Goal: Task Accomplishment & Management: Use online tool/utility

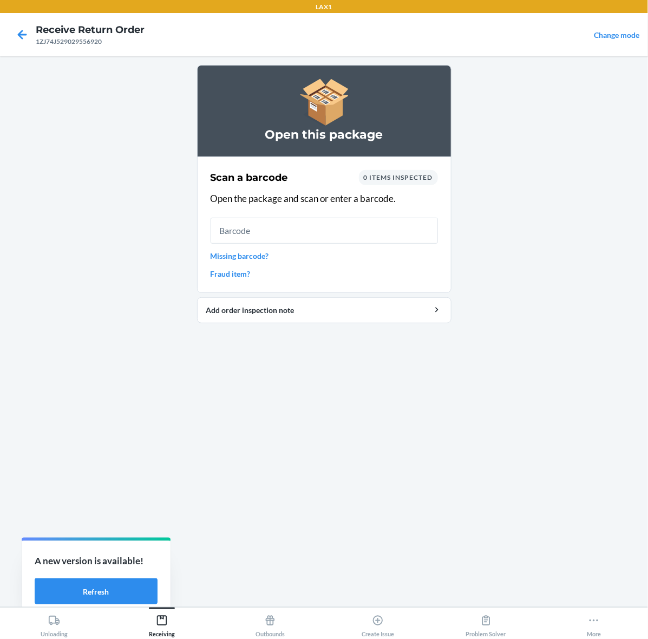
drag, startPoint x: 0, startPoint y: 0, endPoint x: 628, endPoint y: 414, distance: 751.9
click at [392, 366] on div "Open this package Scan a barcode 0 items inspected Open the package and scan or…" at bounding box center [324, 331] width 254 height 533
click at [331, 218] on input "text" at bounding box center [323, 231] width 227 height 26
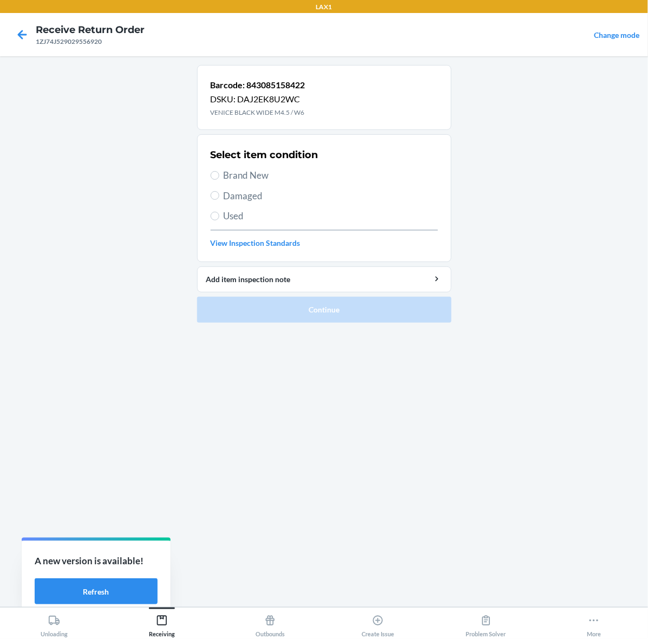
click at [279, 216] on span "Used" at bounding box center [330, 216] width 214 height 14
click at [219, 216] on input "Used" at bounding box center [214, 216] width 9 height 9
radio input "true"
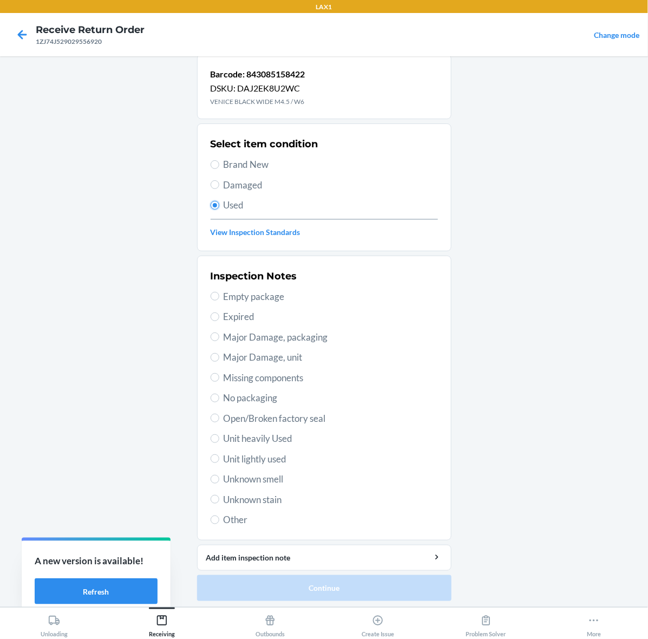
scroll to position [14, 0]
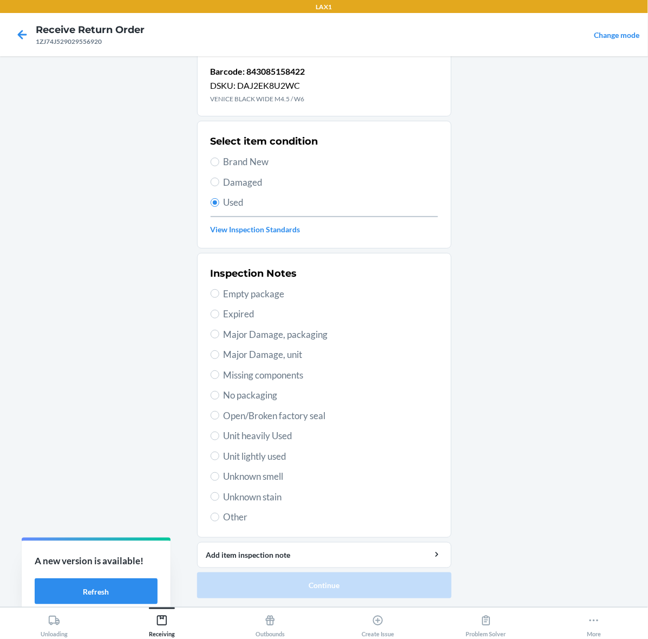
click at [301, 432] on span "Unit heavily Used" at bounding box center [330, 436] width 214 height 14
click at [219, 432] on input "Unit heavily Used" at bounding box center [214, 435] width 9 height 9
radio input "true"
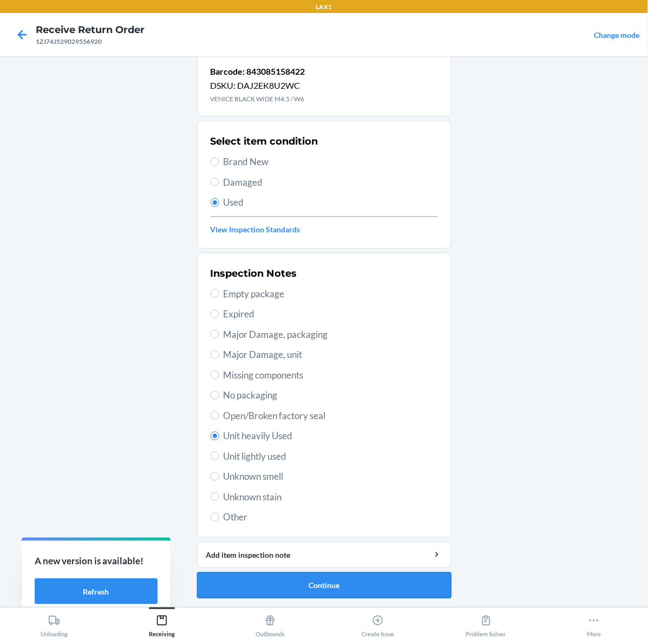
click at [304, 582] on button "Continue" at bounding box center [324, 585] width 254 height 26
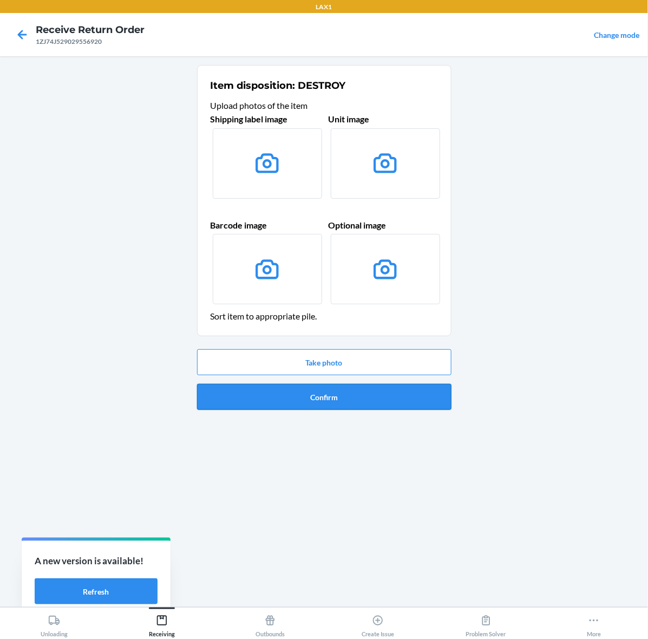
click at [342, 395] on button "Confirm" at bounding box center [324, 397] width 254 height 26
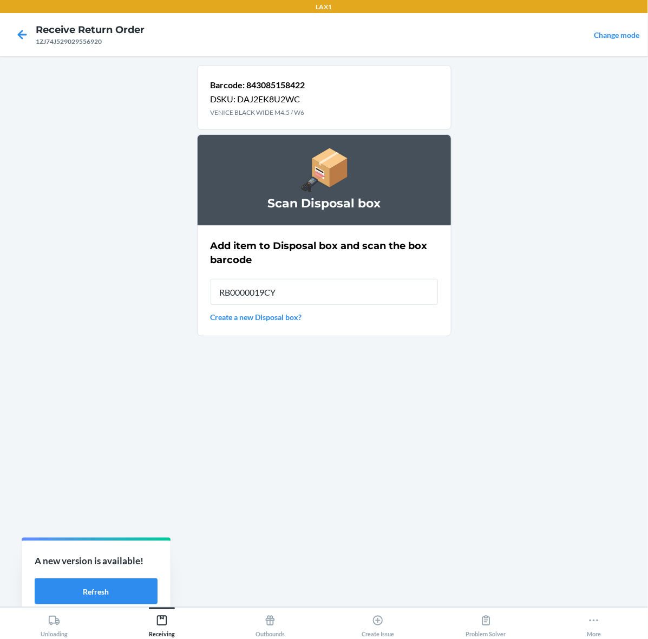
type input "RB0000019CY"
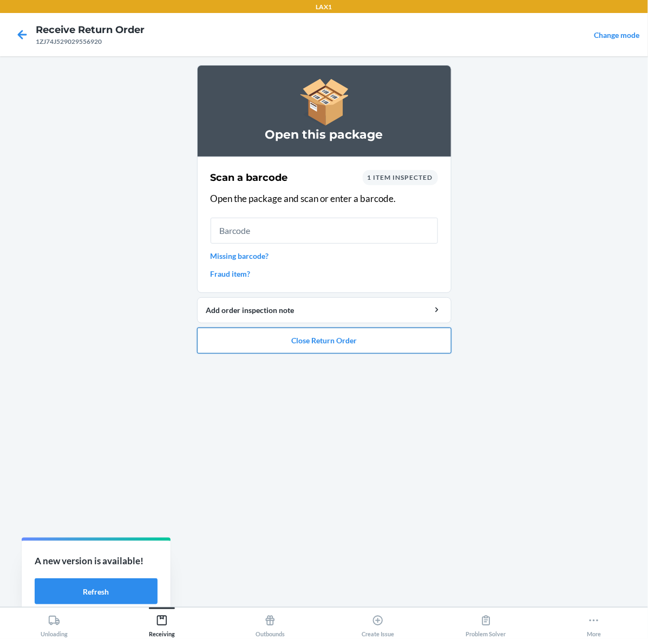
click at [359, 334] on button "Close Return Order" at bounding box center [324, 340] width 254 height 26
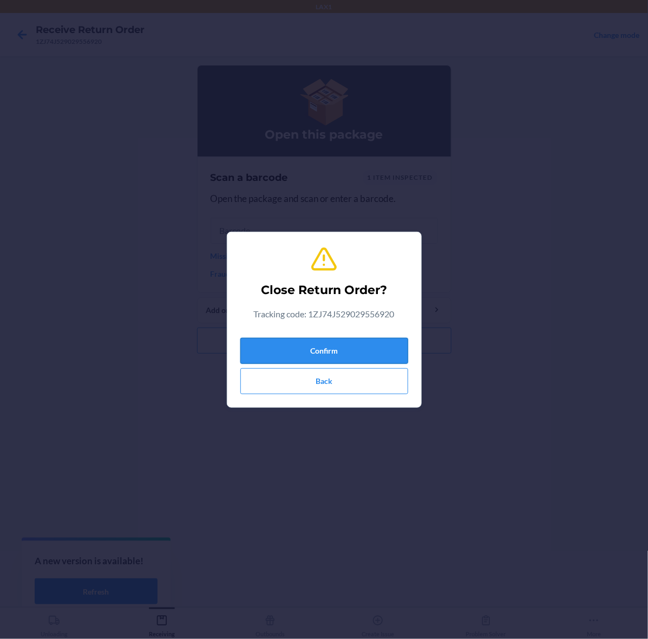
click at [350, 348] on button "Confirm" at bounding box center [324, 351] width 168 height 26
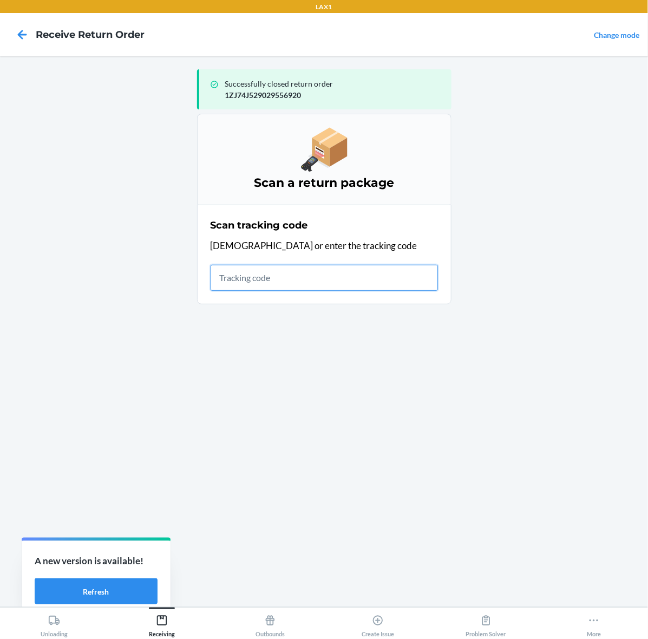
click at [327, 280] on input "text" at bounding box center [323, 278] width 227 height 26
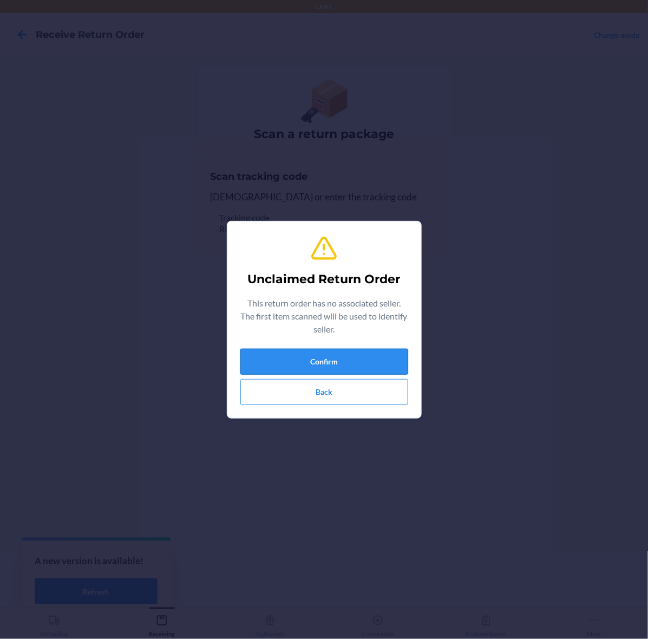
click at [295, 369] on button "Confirm" at bounding box center [324, 361] width 168 height 26
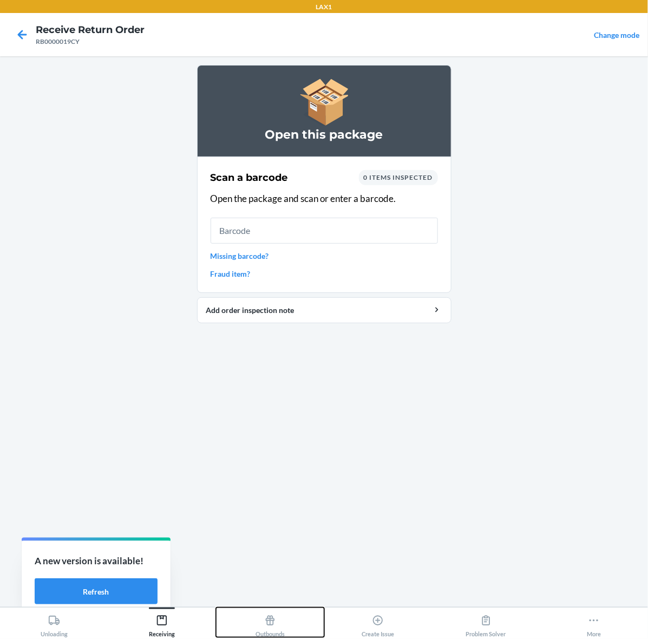
click at [266, 621] on icon at bounding box center [270, 620] width 12 height 12
